Goal: Navigation & Orientation: Find specific page/section

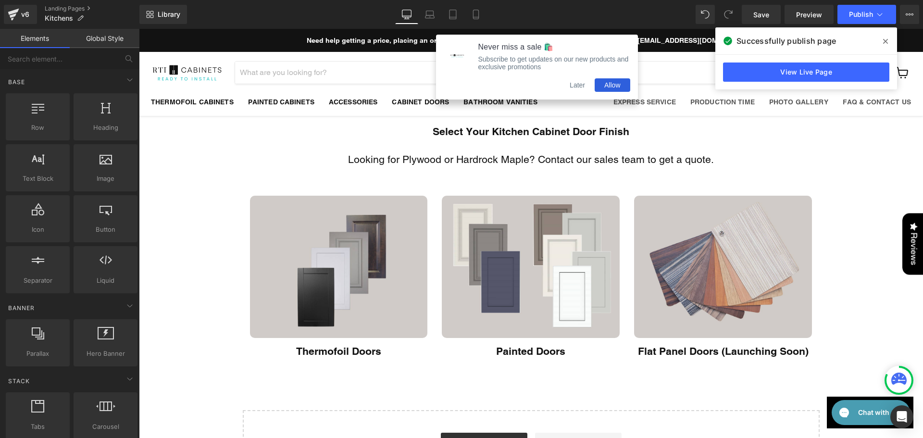
click at [578, 91] on button "Later" at bounding box center [577, 84] width 35 height 13
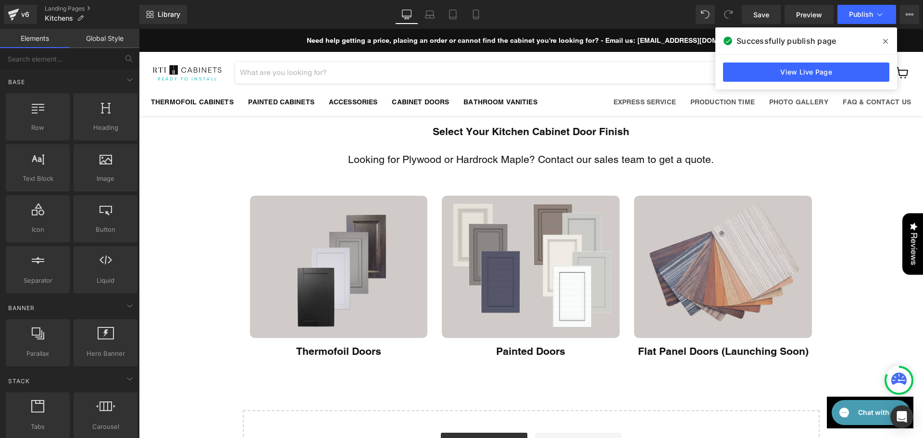
click at [884, 41] on icon at bounding box center [885, 42] width 5 height 8
